Goal: Transaction & Acquisition: Purchase product/service

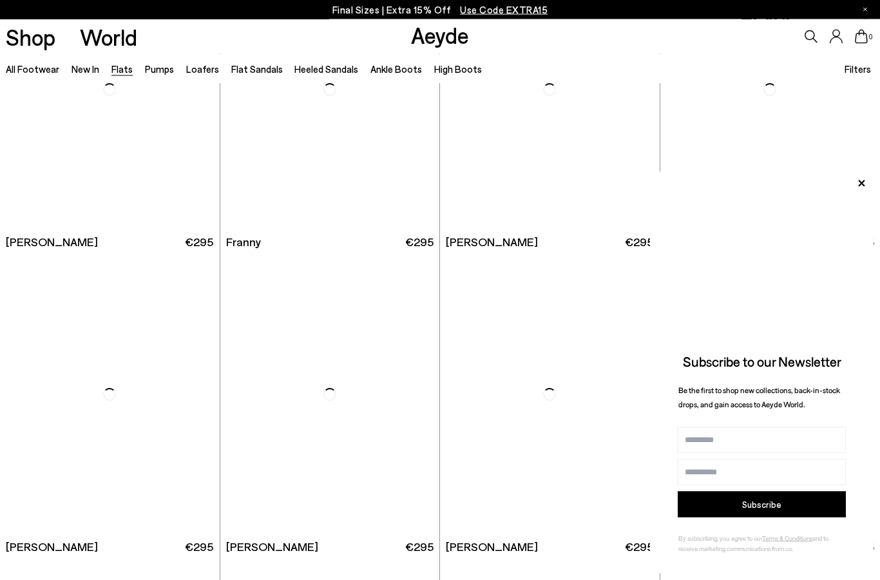
scroll to position [3507, 0]
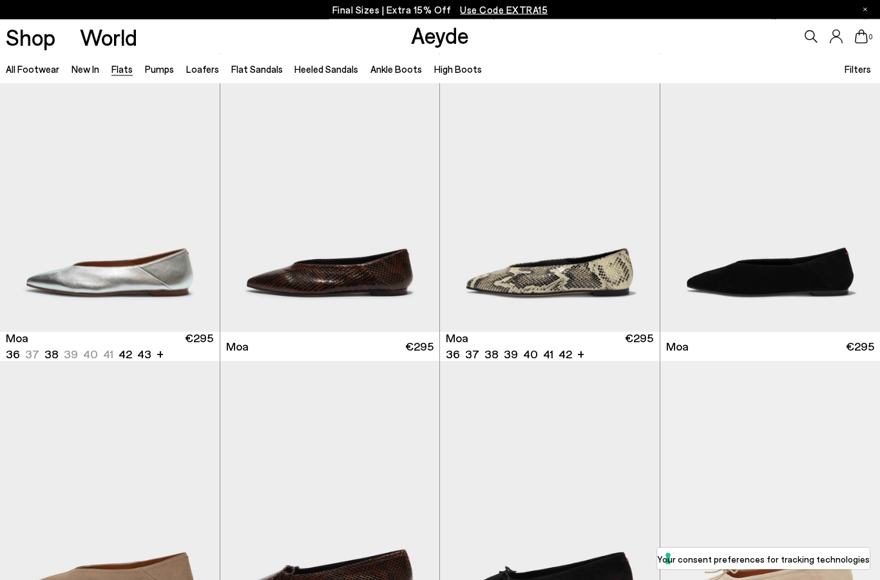
scroll to position [1856, 0]
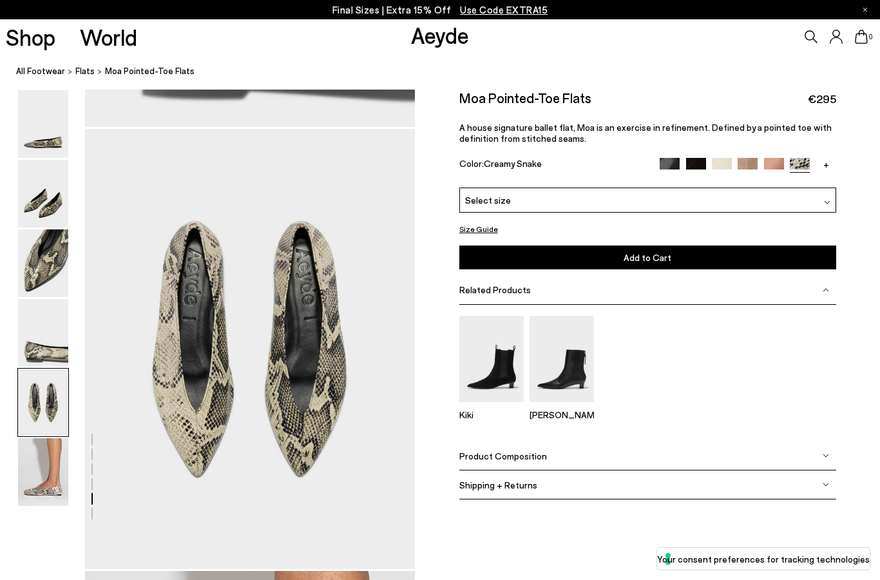
scroll to position [1728, 0]
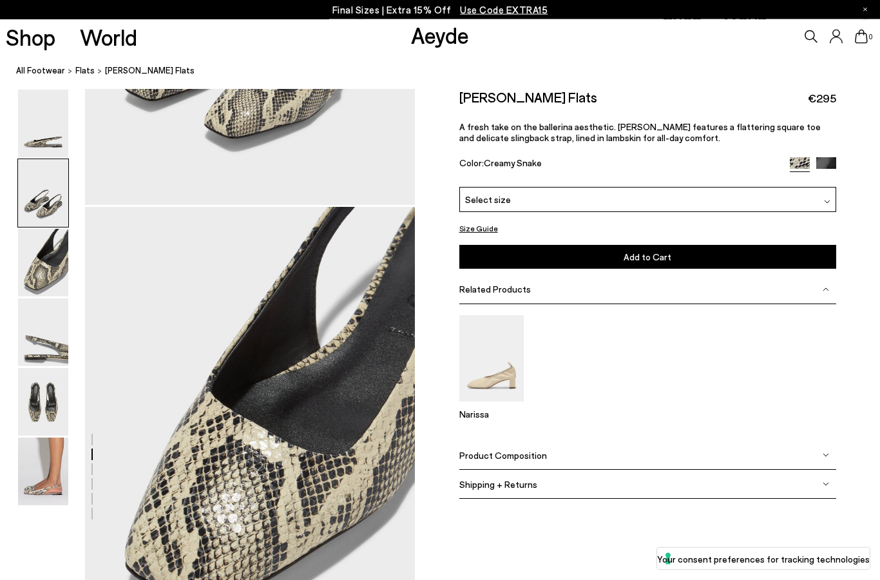
scroll to position [738, 0]
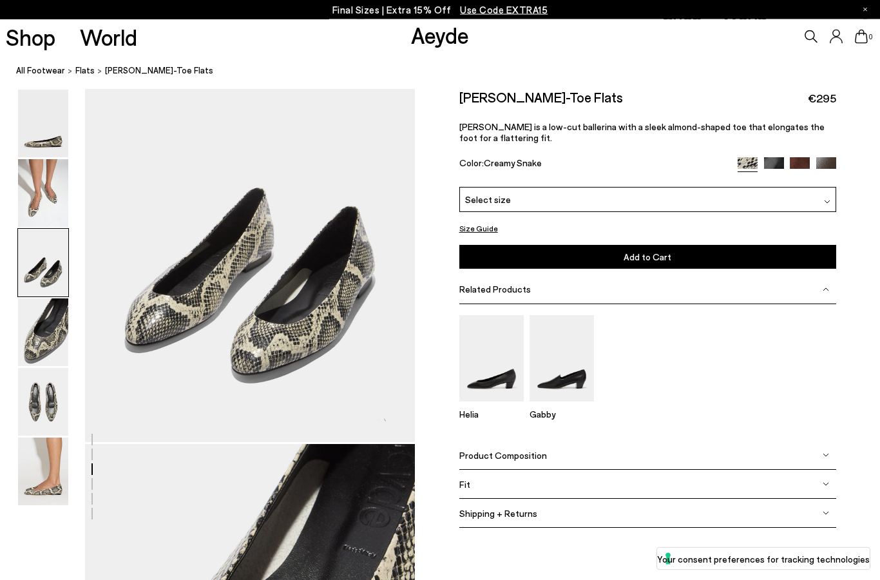
scroll to position [944, 0]
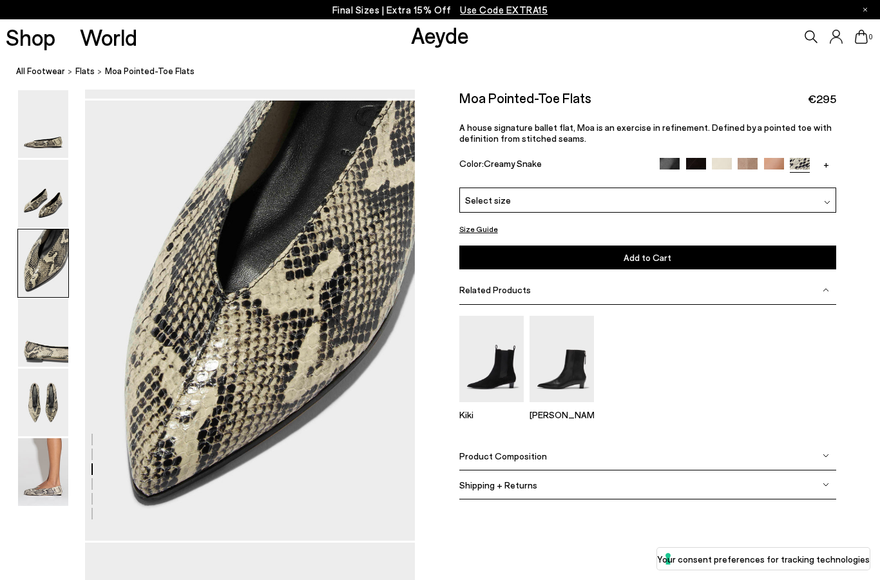
scroll to position [884, 0]
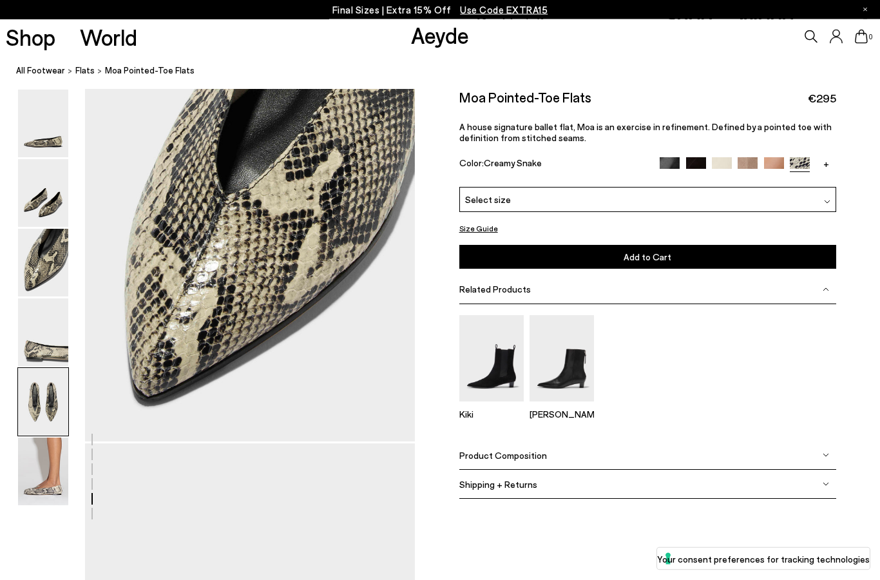
click at [31, 62] on nav "All Footwear Flats Moa Pointed-Toe Flats" at bounding box center [448, 71] width 864 height 35
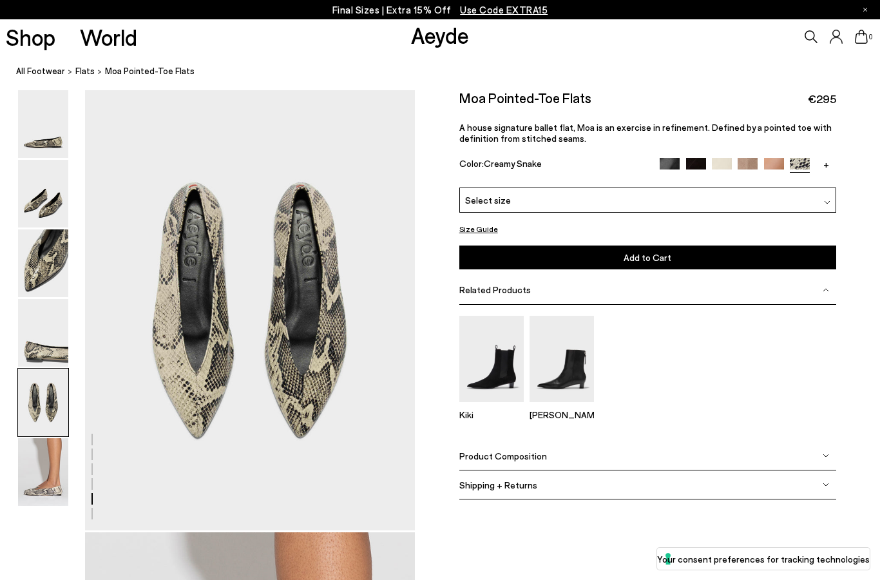
scroll to position [1768, 0]
